Goal: Navigation & Orientation: Find specific page/section

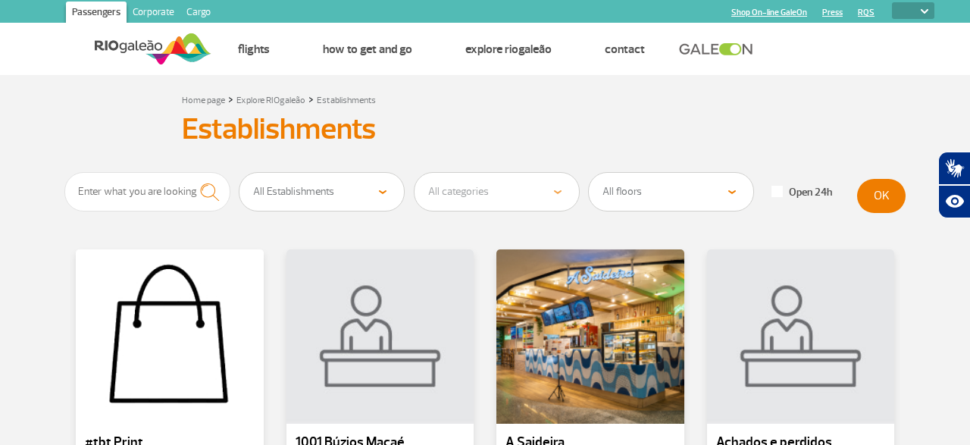
select select
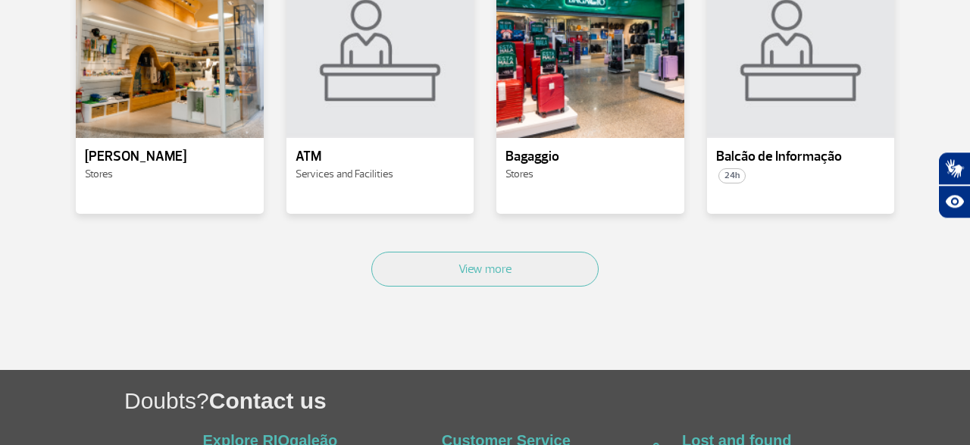
scroll to position [867, 0]
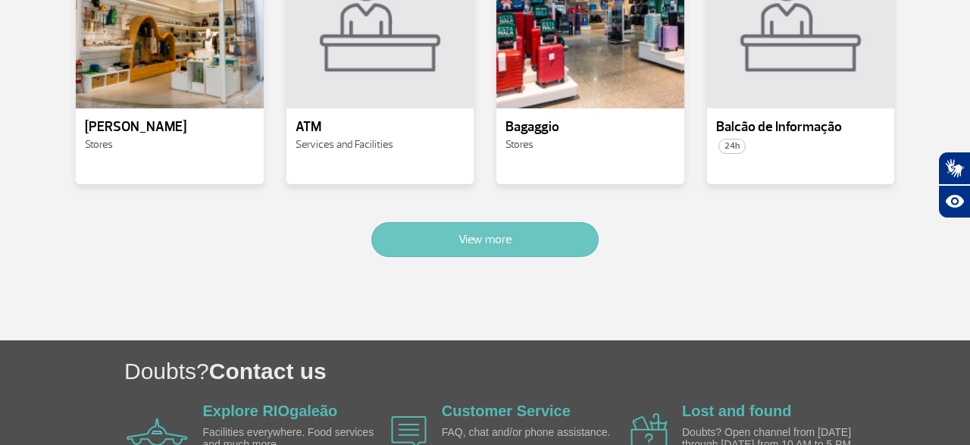
click at [428, 232] on button "View more" at bounding box center [484, 239] width 227 height 35
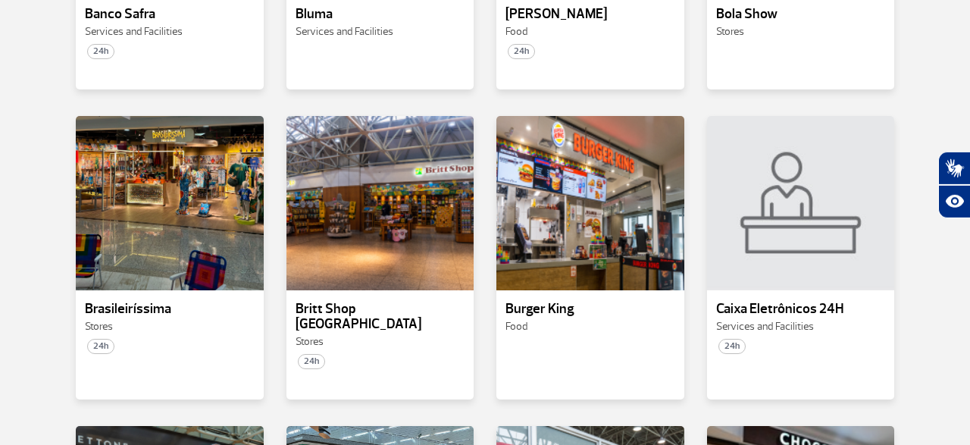
scroll to position [1258, 0]
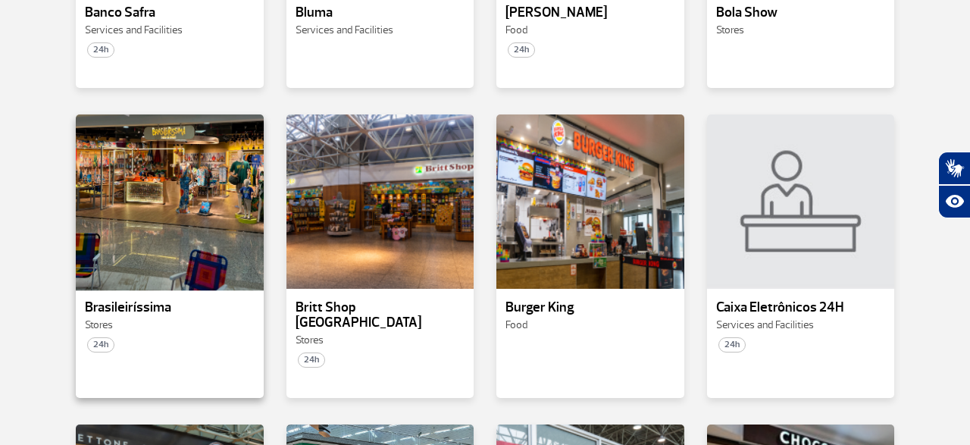
click at [98, 182] on div at bounding box center [169, 202] width 191 height 178
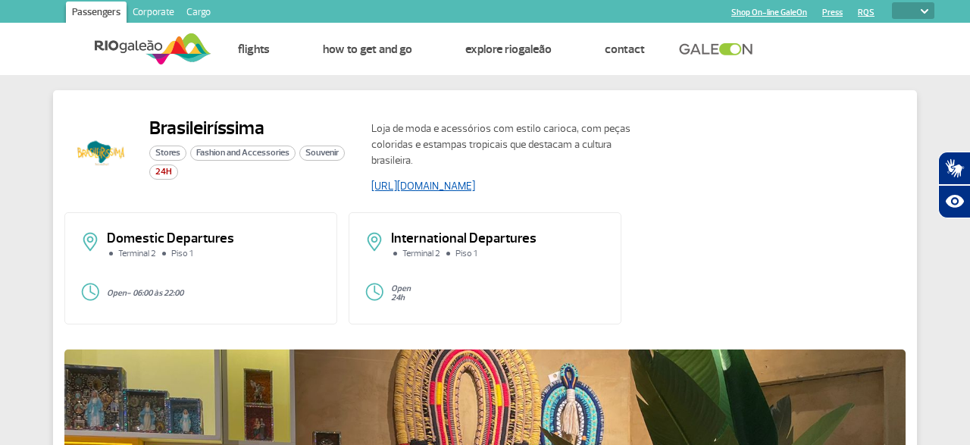
click at [475, 186] on link "[URL][DOMAIN_NAME]" at bounding box center [423, 186] width 104 height 13
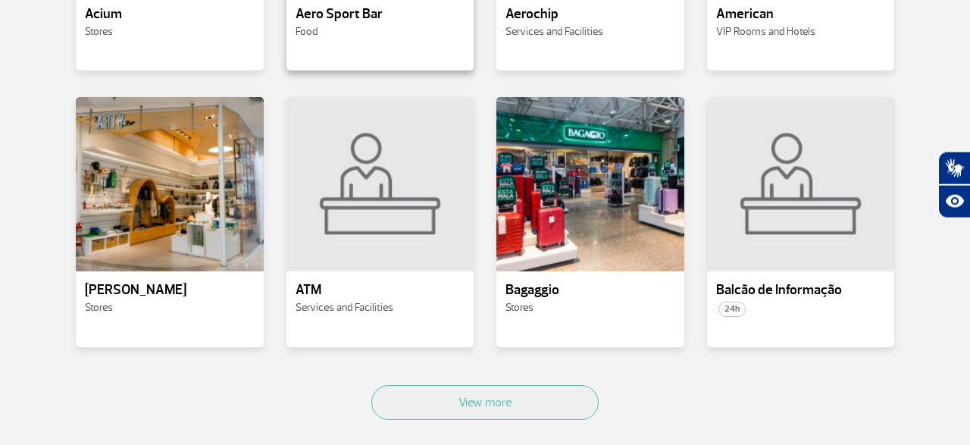
scroll to position [709, 0]
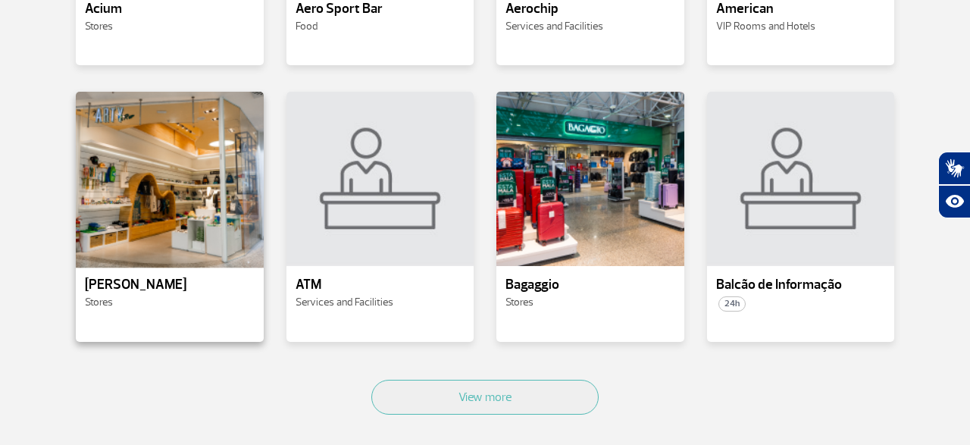
click at [164, 199] on div at bounding box center [169, 179] width 191 height 178
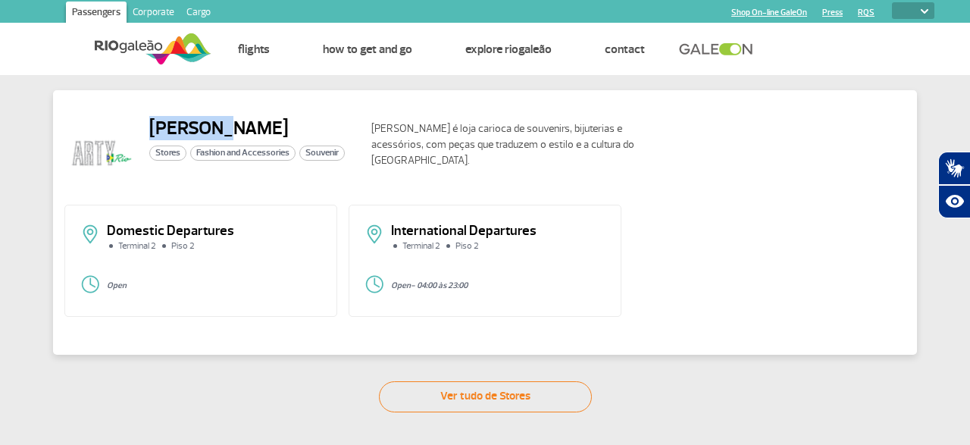
drag, startPoint x: 155, startPoint y: 125, endPoint x: 236, endPoint y: 127, distance: 80.4
click at [236, 127] on h2 "[PERSON_NAME]" at bounding box center [247, 128] width 196 height 23
